Goal: Task Accomplishment & Management: Use online tool/utility

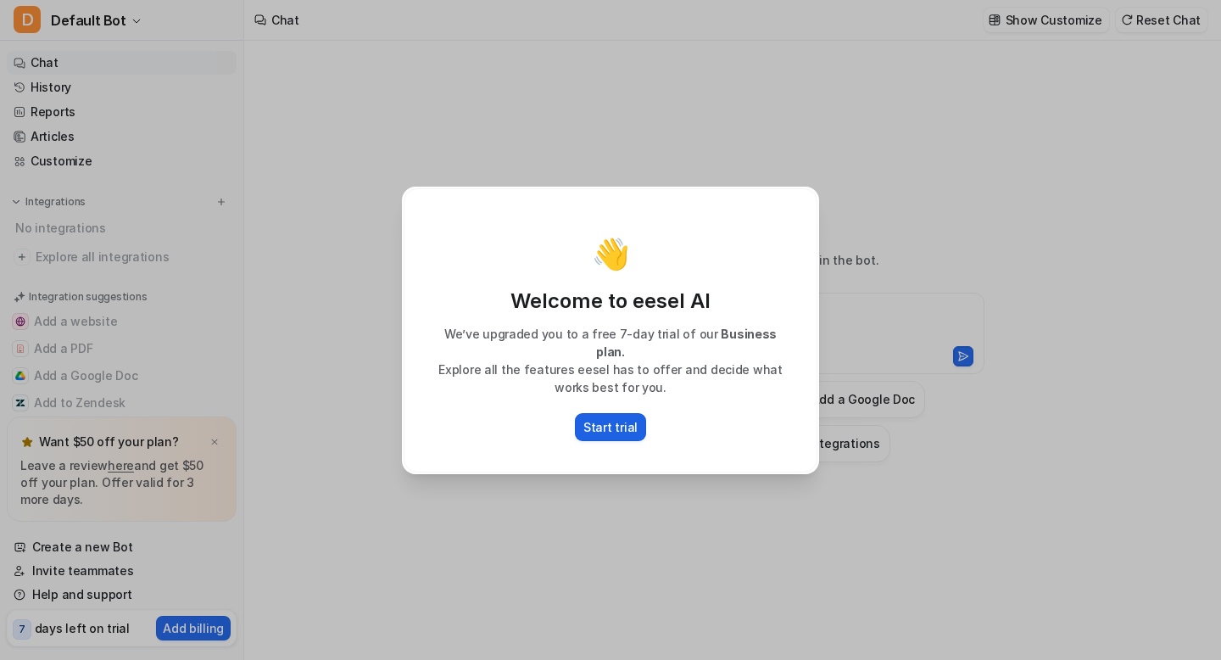
type textarea "**********"
click at [764, 107] on div "👋 Welcome to eesel AI We’ve upgraded you to a free 7-day trial of our Business …" at bounding box center [610, 330] width 444 height 660
click at [607, 418] on p "Start trial" at bounding box center [611, 427] width 54 height 18
